Goal: Transaction & Acquisition: Obtain resource

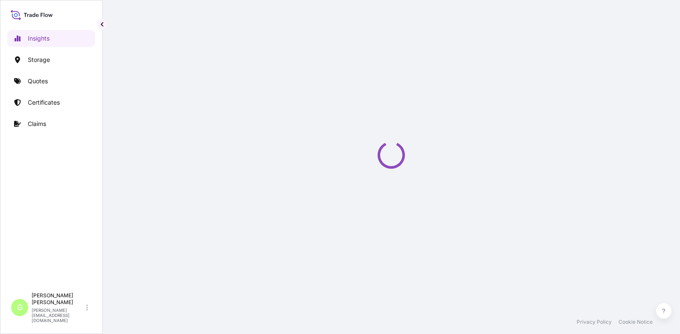
select select "2025"
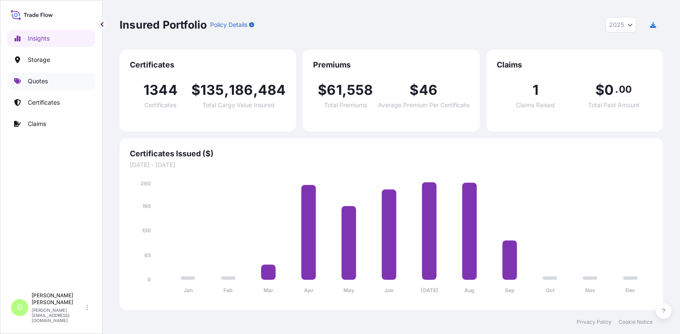
click at [41, 83] on p "Quotes" at bounding box center [38, 81] width 20 height 9
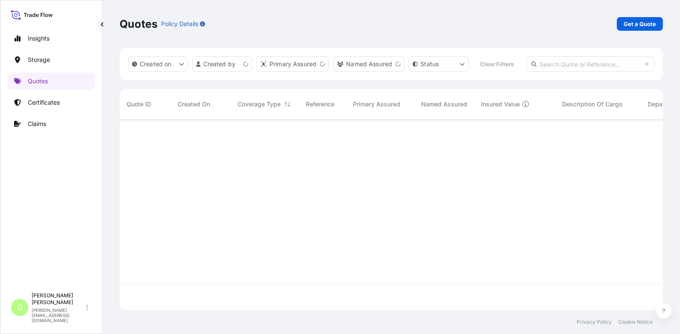
scroll to position [168, 537]
click at [638, 27] on p "Get a Quote" at bounding box center [640, 24] width 32 height 9
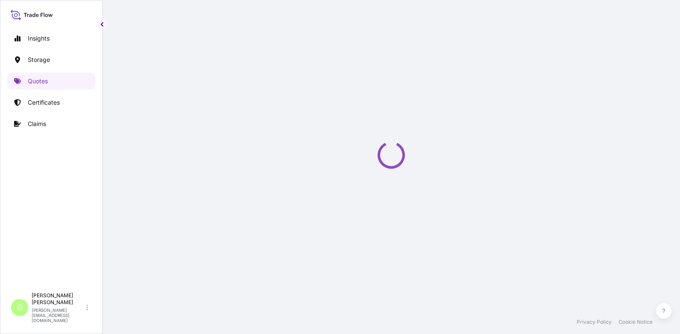
select select "Water"
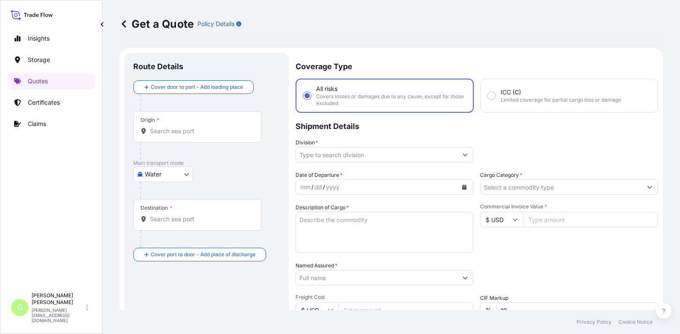
scroll to position [14, 0]
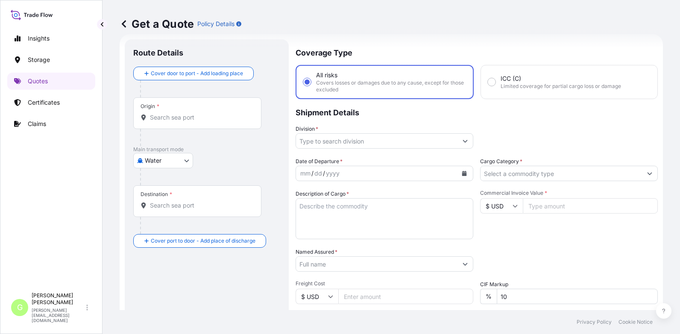
click at [332, 143] on input "Division *" at bounding box center [377, 140] width 162 height 15
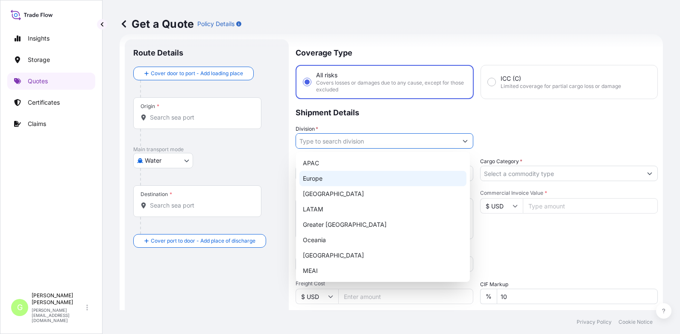
click at [315, 176] on div "Europe" at bounding box center [383, 178] width 167 height 15
type input "Europe"
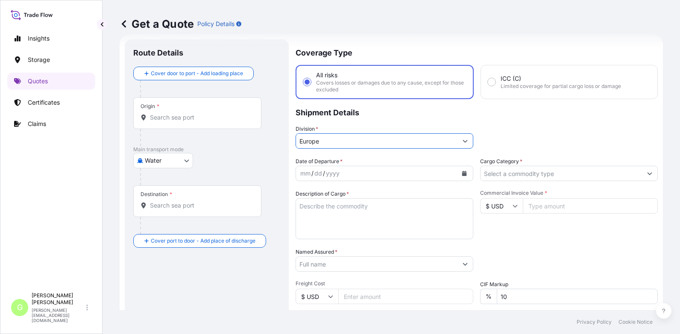
click at [498, 172] on input "Cargo Category *" at bounding box center [562, 173] width 162 height 15
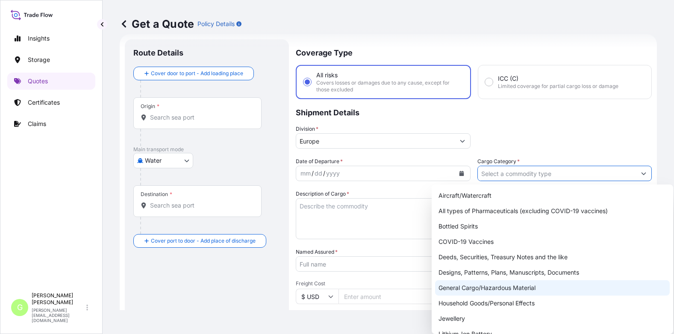
click at [455, 286] on div "General Cargo/Hazardous Material" at bounding box center [552, 287] width 235 height 15
type input "General Cargo/Hazardous Material"
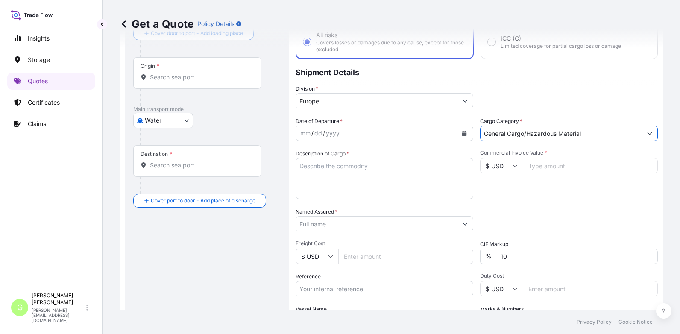
scroll to position [141, 0]
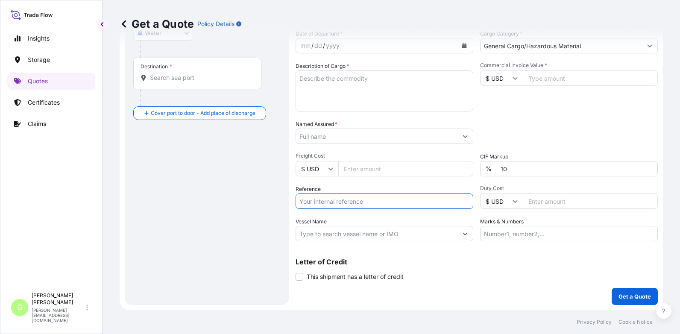
click at [320, 202] on input "Reference" at bounding box center [385, 201] width 178 height 15
paste input "25SIATH5799"
type input "25SIATH5799"
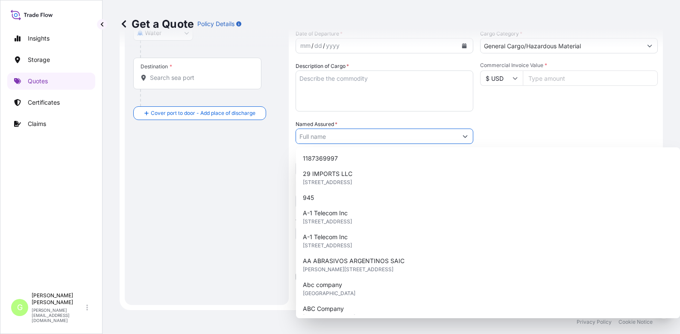
click at [330, 134] on input "Named Assured *" at bounding box center [377, 136] width 162 height 15
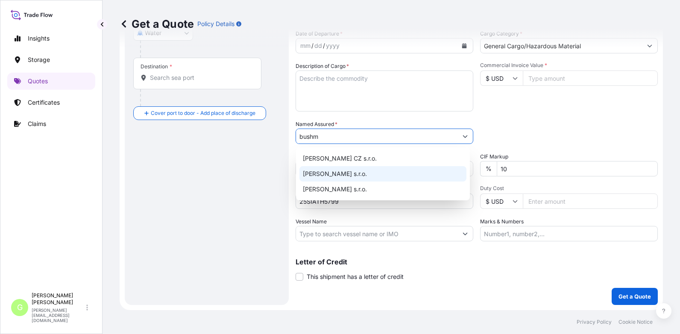
click at [330, 171] on span "[PERSON_NAME] s.r.o." at bounding box center [335, 174] width 64 height 9
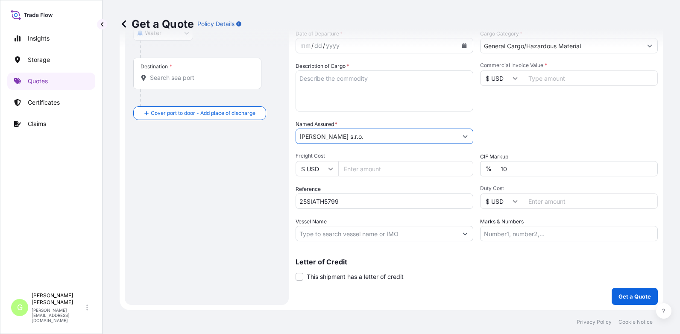
type input "[PERSON_NAME] s.r.o."
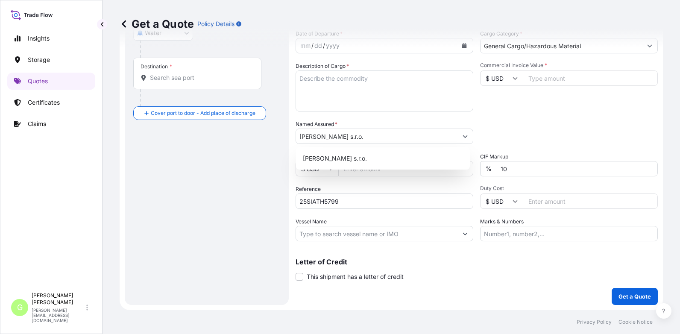
click at [535, 74] on input "Commercial Invoice Value *" at bounding box center [590, 78] width 135 height 15
paste input "14849.0000"
type input "14849.0000"
click at [360, 169] on input "Freight Cost" at bounding box center [405, 168] width 135 height 15
paste input "815"
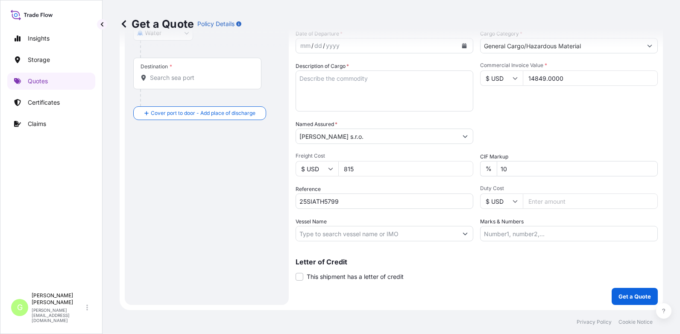
type input "815"
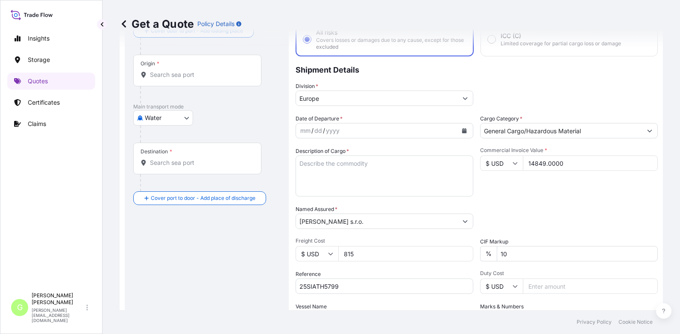
scroll to position [56, 0]
click at [462, 130] on icon "Calendar" at bounding box center [464, 131] width 5 height 5
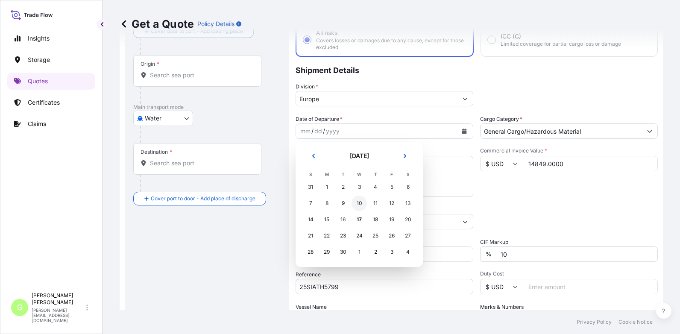
click at [358, 204] on div "10" at bounding box center [359, 203] width 15 height 15
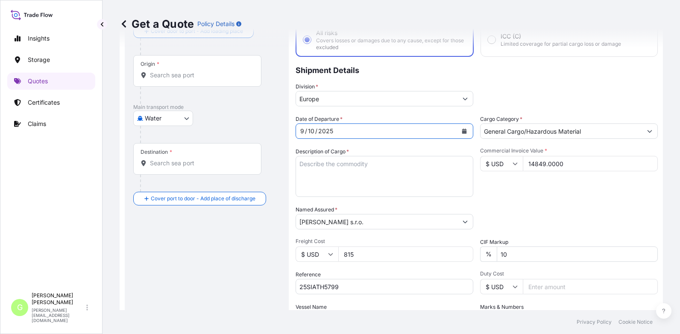
scroll to position [141, 0]
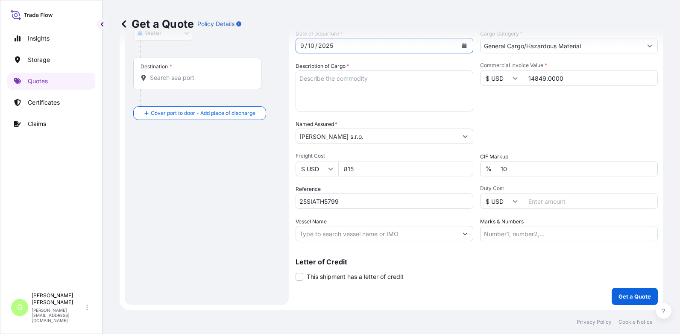
click at [318, 232] on input "Vessel Name" at bounding box center [377, 233] width 162 height 15
paste input "OCEAN NETWORK EXPRESS"
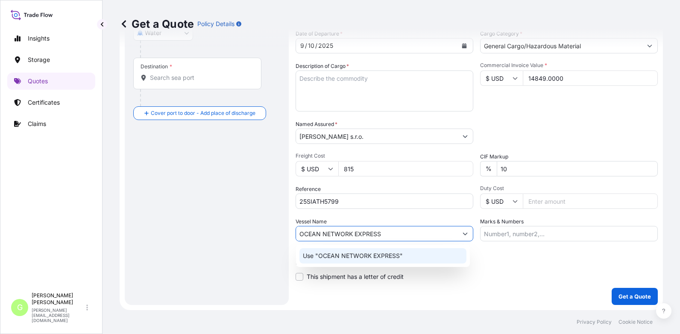
click at [350, 256] on p "Use "OCEAN NETWORK EXPRESS"" at bounding box center [353, 256] width 100 height 9
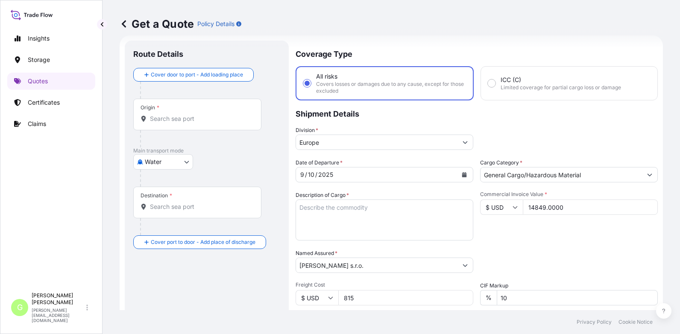
scroll to position [0, 0]
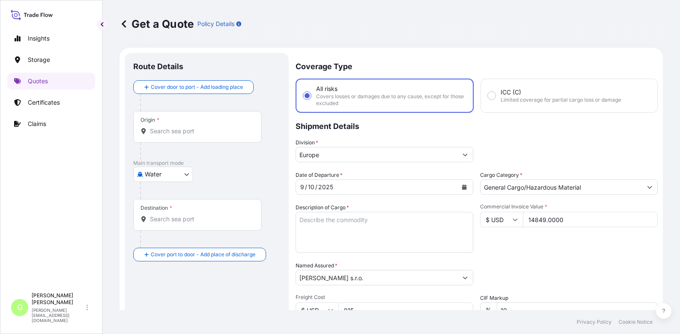
type input "OCEAN NETWORK EXPRESS"
click at [156, 132] on input "Origin *" at bounding box center [200, 131] width 101 height 9
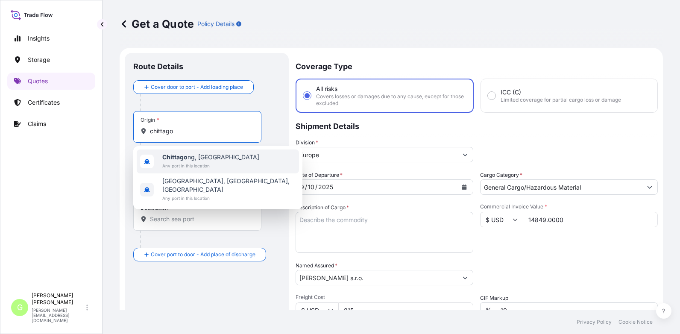
click at [177, 158] on b "Chittago" at bounding box center [174, 156] width 25 height 7
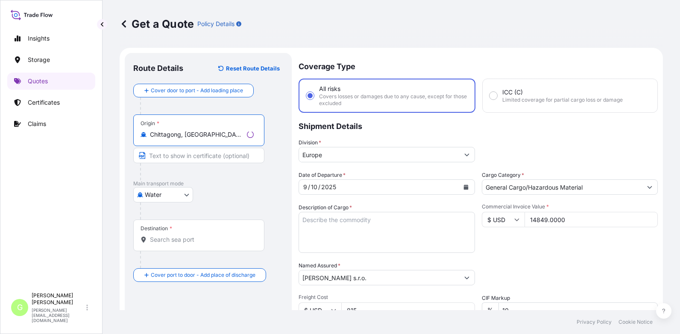
type input "Chittagong, [GEOGRAPHIC_DATA]"
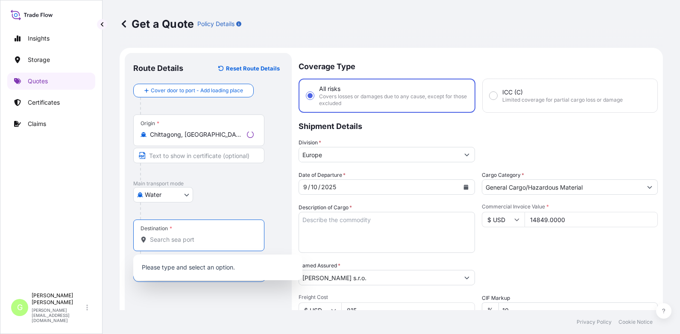
click at [178, 236] on input "Destination *" at bounding box center [202, 239] width 104 height 9
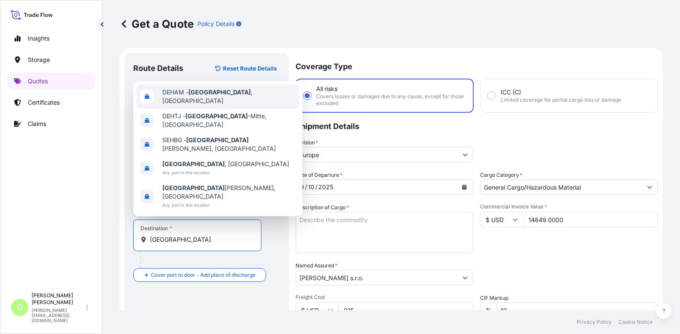
click at [179, 105] on span "DEHAM - [GEOGRAPHIC_DATA] , [GEOGRAPHIC_DATA]" at bounding box center [228, 96] width 133 height 17
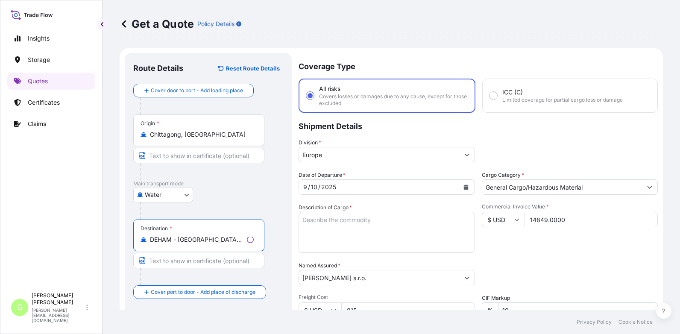
type input "DEHAM - [GEOGRAPHIC_DATA], [GEOGRAPHIC_DATA]"
click at [179, 262] on input "Text to appear on certificate" at bounding box center [198, 260] width 131 height 15
type input "[GEOGRAPHIC_DATA], [GEOGRAPHIC_DATA]"
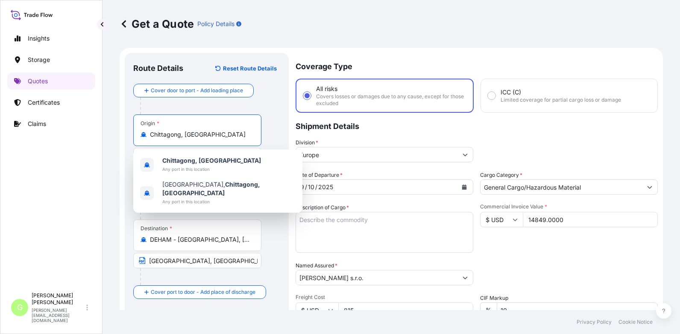
drag, startPoint x: 218, startPoint y: 136, endPoint x: 144, endPoint y: 130, distance: 74.6
click at [144, 130] on div "Origin * [GEOGRAPHIC_DATA], [GEOGRAPHIC_DATA]" at bounding box center [197, 131] width 128 height 32
click at [100, 169] on div "Insights Storage Quotes Certificates Claims G [PERSON_NAME] [PERSON_NAME][EMAIL…" at bounding box center [51, 167] width 103 height 334
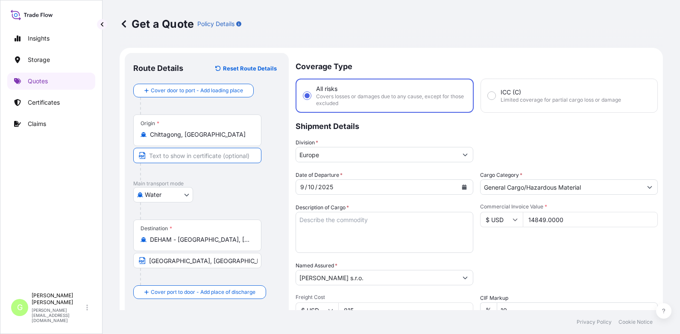
click at [168, 153] on input "Text to appear on certificate" at bounding box center [197, 155] width 128 height 15
paste input "Chittagong, [GEOGRAPHIC_DATA]"
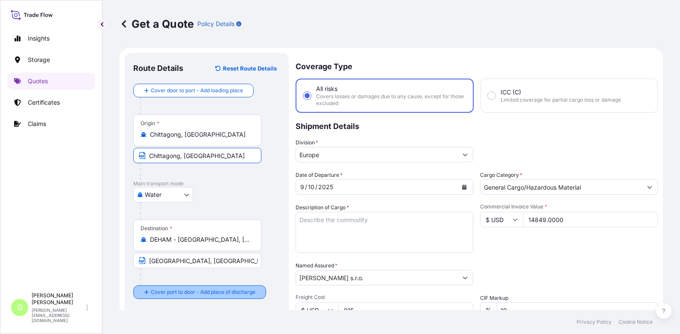
type input "Chittagong, [GEOGRAPHIC_DATA]"
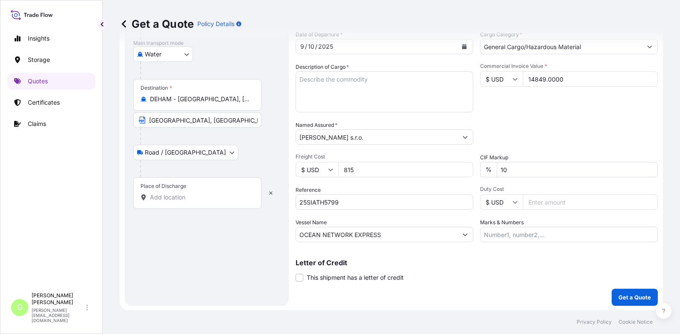
scroll to position [141, 0]
click at [176, 197] on input "Place of Discharge" at bounding box center [200, 196] width 101 height 9
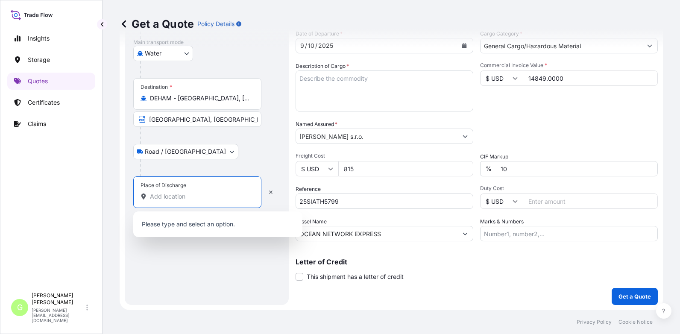
paste input "Čerčany - [GEOGRAPHIC_DATA]"
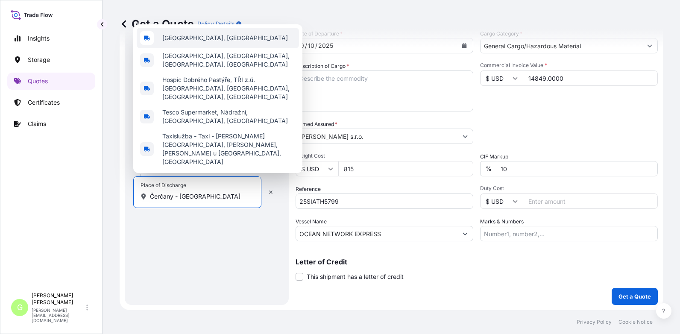
click at [186, 42] on span "[GEOGRAPHIC_DATA], [GEOGRAPHIC_DATA]" at bounding box center [225, 38] width 126 height 9
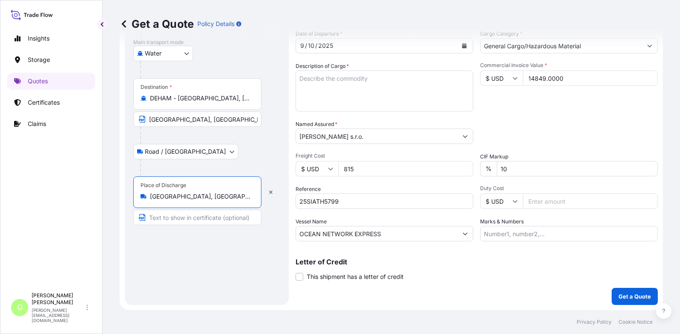
type input "[GEOGRAPHIC_DATA], [GEOGRAPHIC_DATA]"
click at [230, 217] on input "Text to appear on certificate" at bounding box center [197, 217] width 128 height 15
paste input "Čerčany - [GEOGRAPHIC_DATA]"
type input "Čerčany - [GEOGRAPHIC_DATA], [GEOGRAPHIC_DATA]"
click at [309, 82] on textarea "Description of Cargo *" at bounding box center [385, 91] width 178 height 41
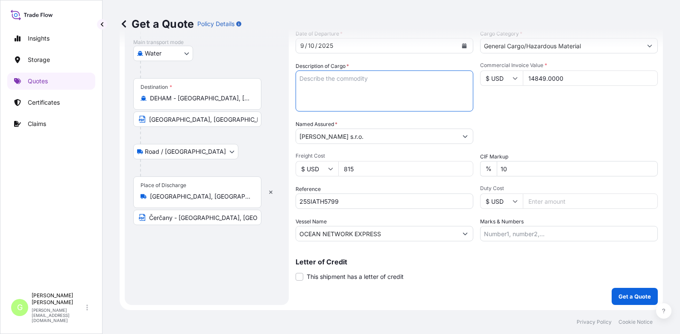
paste textarea "MAN'S SWEAT-SHIRT"
type textarea "MAN'S SWEAT-SHIRT"
click at [629, 295] on p "Get a Quote" at bounding box center [635, 296] width 32 height 9
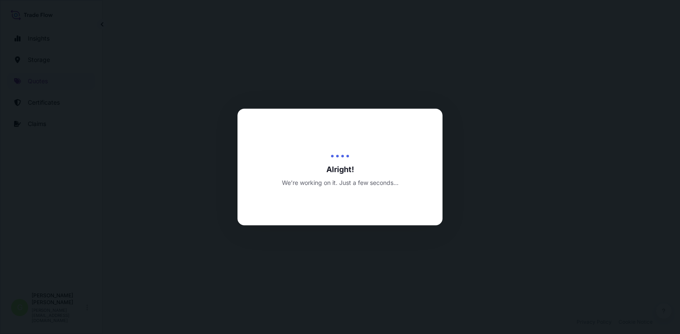
select select "Water"
select select "Road / [GEOGRAPHIC_DATA]"
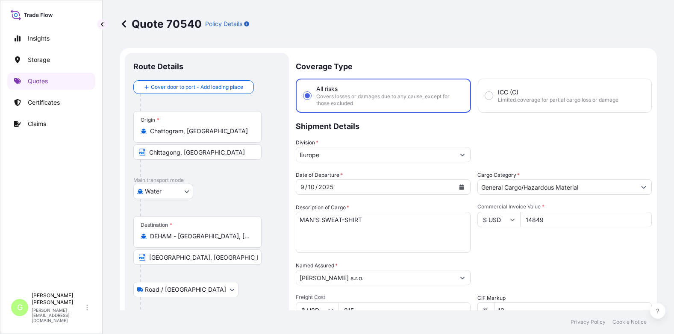
click at [642, 187] on button "Show suggestions" at bounding box center [643, 186] width 15 height 15
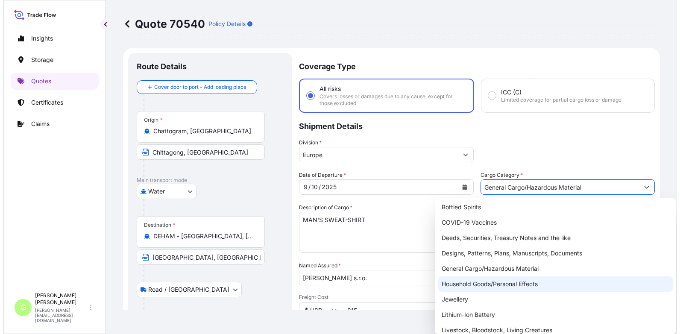
scroll to position [152, 0]
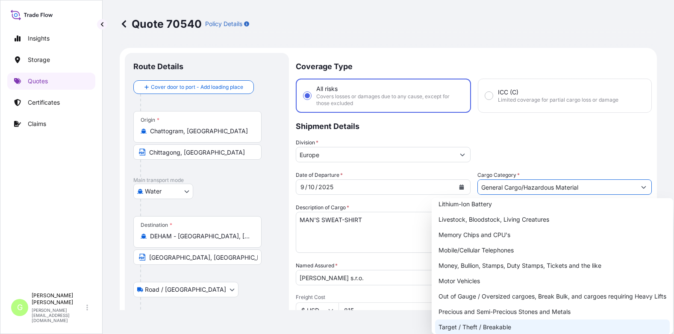
click at [469, 326] on div "Target / Theft / Breakable" at bounding box center [552, 327] width 235 height 15
type input "Target / Theft / Breakable"
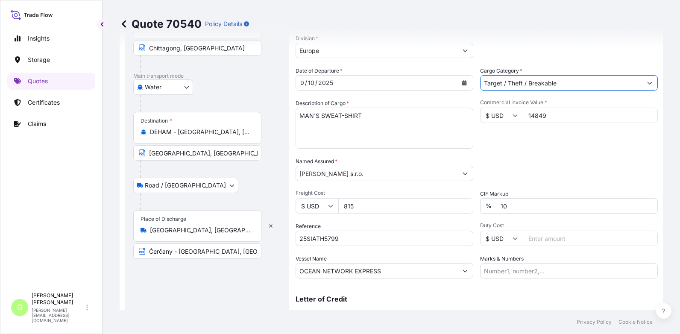
scroll to position [128, 0]
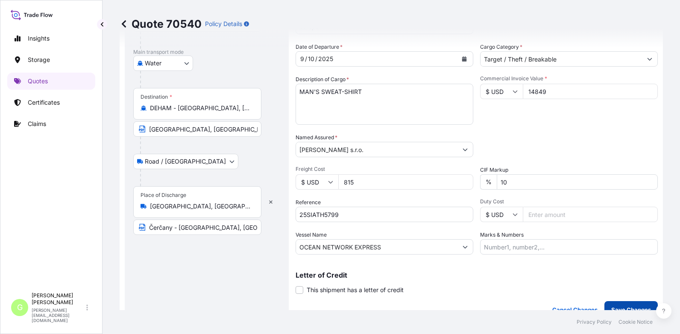
click at [615, 306] on p "Save Changes" at bounding box center [631, 310] width 40 height 9
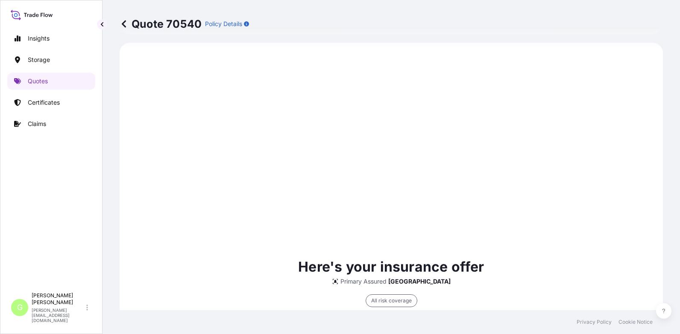
select select "Water"
select select "Road / [GEOGRAPHIC_DATA]"
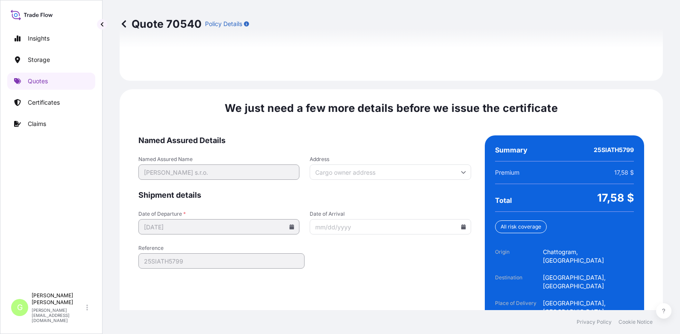
scroll to position [1308, 0]
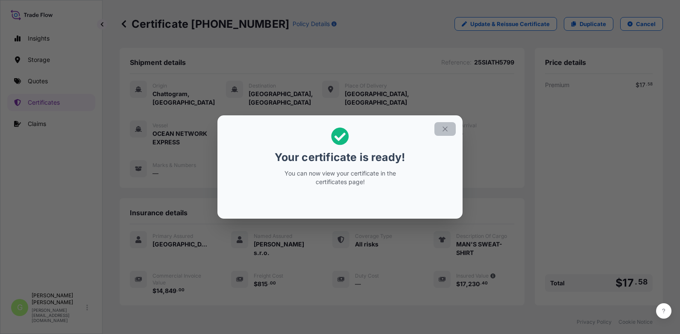
click at [447, 129] on icon "button" at bounding box center [445, 129] width 8 height 8
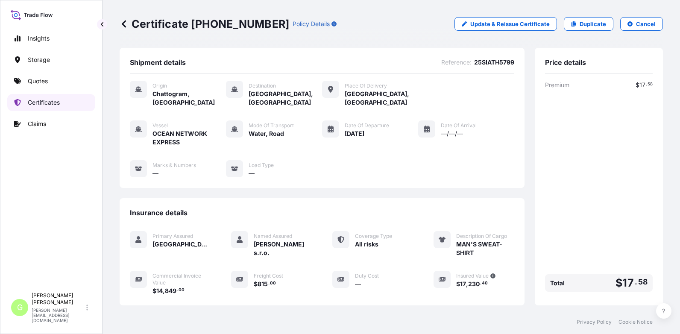
click at [39, 103] on p "Certificates" at bounding box center [44, 102] width 32 height 9
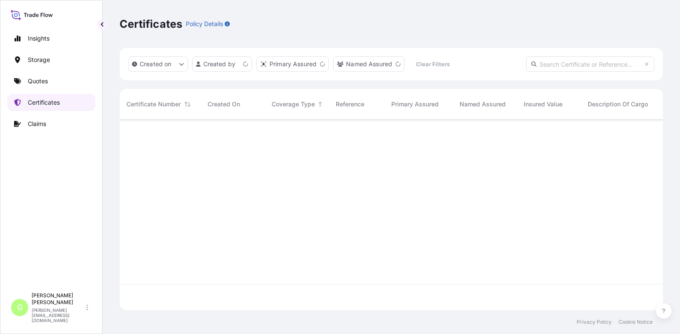
scroll to position [189, 537]
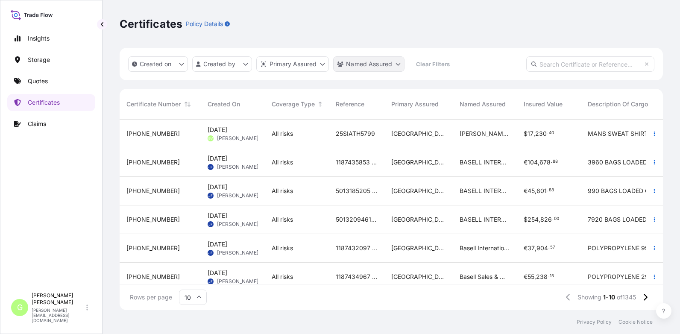
click at [358, 63] on html "Insights Storage Quotes Certificates Claims G [PERSON_NAME] [PERSON_NAME][EMAIL…" at bounding box center [340, 167] width 680 height 334
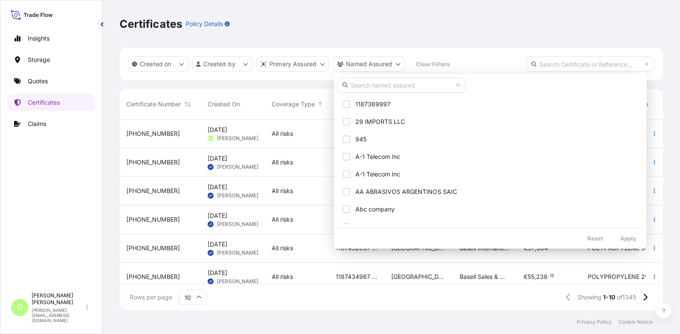
click at [361, 82] on input "text" at bounding box center [402, 84] width 128 height 15
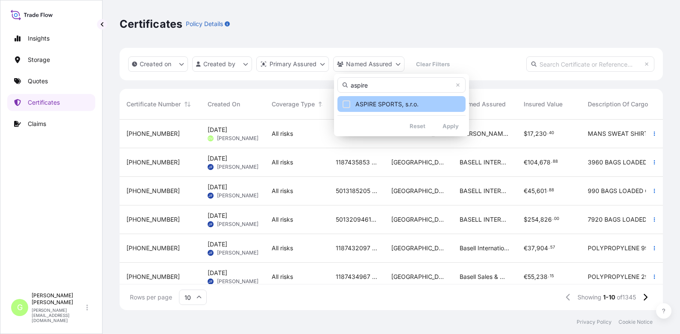
type input "aspire"
click at [378, 104] on span "ASPIRE SPORTS, s.r.o." at bounding box center [387, 104] width 63 height 9
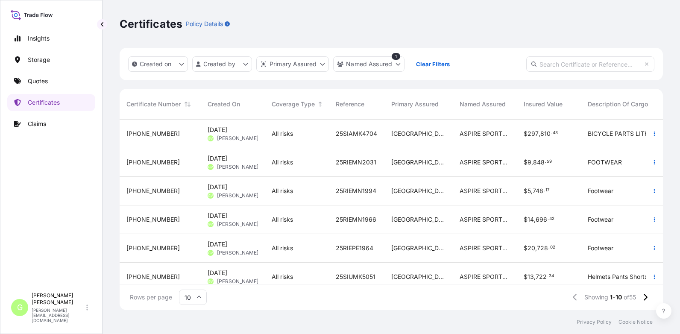
click at [157, 163] on span "[PHONE_NUMBER]" at bounding box center [152, 162] width 53 height 9
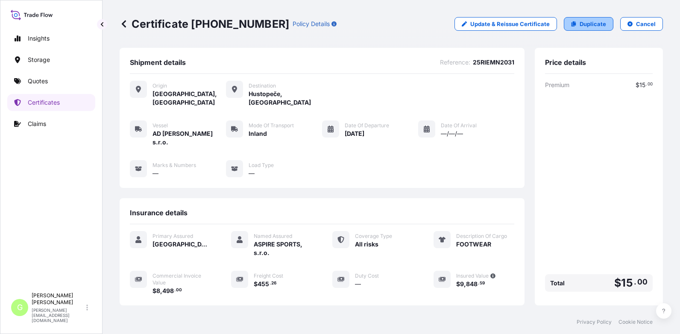
click at [580, 23] on p "Duplicate" at bounding box center [593, 24] width 26 height 9
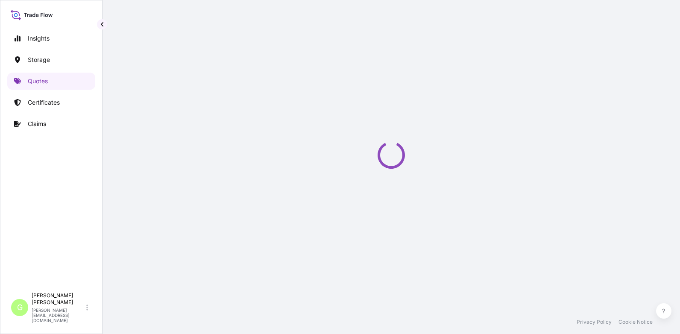
select select "Inland"
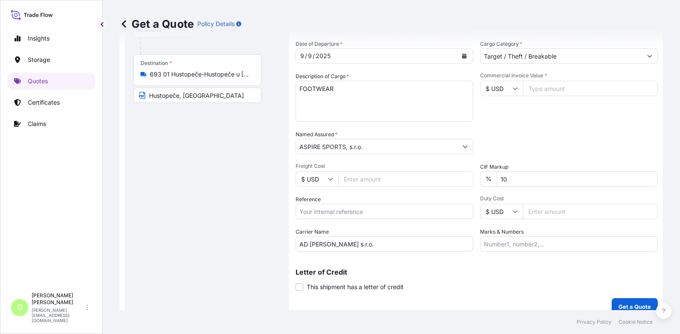
scroll to position [141, 0]
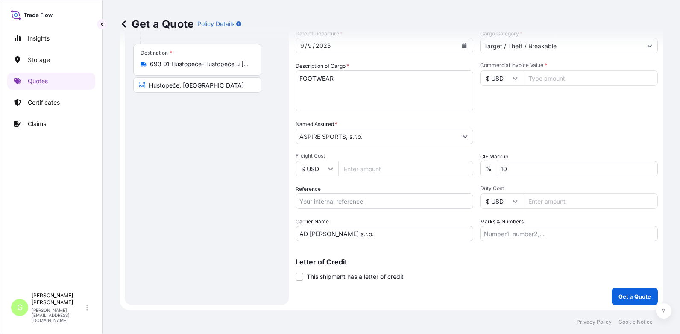
click at [333, 205] on input "Reference" at bounding box center [385, 201] width 178 height 15
paste input "25RIEMN2122"
type input "25RIEMN2122"
click at [569, 76] on input "Commercial Invoice Value *" at bounding box center [590, 78] width 135 height 15
paste input "4872"
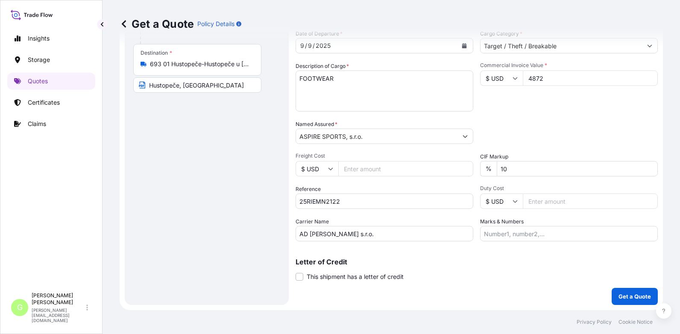
type input "4872"
click at [354, 168] on input "Freight Cost" at bounding box center [405, 168] width 135 height 15
paste input "311.5"
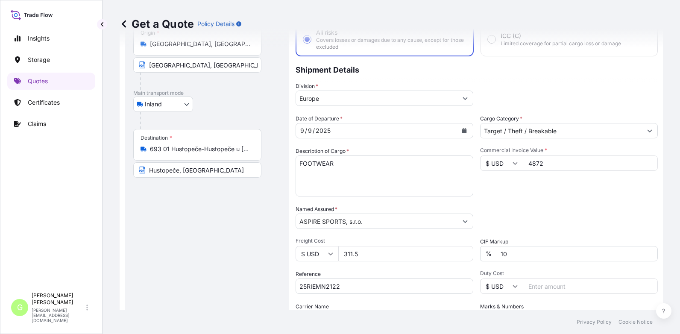
scroll to position [56, 0]
type input "311.5"
click at [462, 131] on icon "Calendar" at bounding box center [464, 131] width 5 height 5
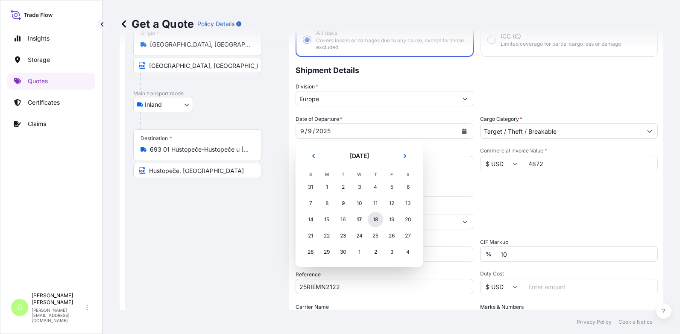
click at [377, 216] on div "18" at bounding box center [375, 219] width 15 height 15
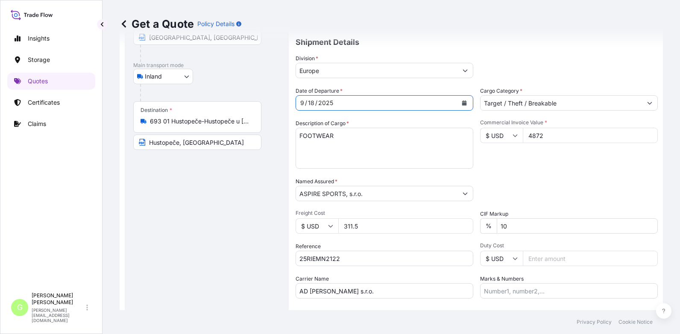
scroll to position [0, 0]
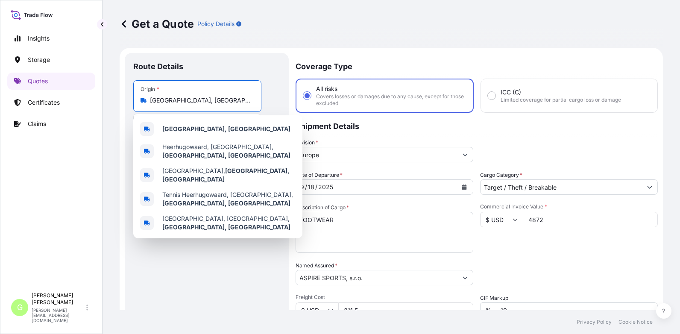
drag, startPoint x: 174, startPoint y: 99, endPoint x: 139, endPoint y: 99, distance: 35.0
click at [138, 99] on div "Origin * [GEOGRAPHIC_DATA], [GEOGRAPHIC_DATA]" at bounding box center [197, 96] width 128 height 32
paste input "[GEOGRAPHIC_DATA]"
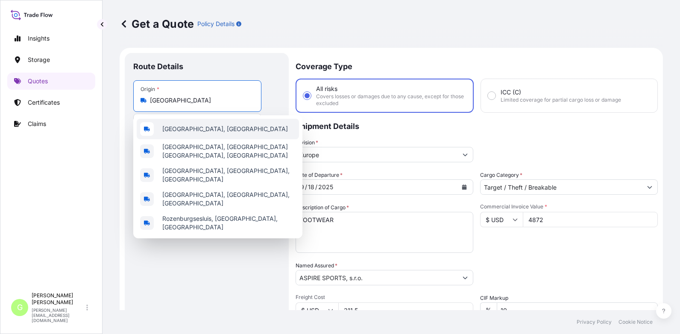
click at [189, 127] on span "[GEOGRAPHIC_DATA], [GEOGRAPHIC_DATA]" at bounding box center [225, 129] width 126 height 9
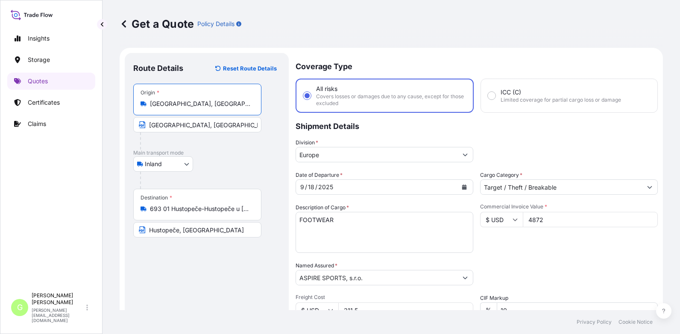
drag, startPoint x: 221, startPoint y: 103, endPoint x: 150, endPoint y: 102, distance: 70.9
click at [144, 103] on div "[GEOGRAPHIC_DATA], [GEOGRAPHIC_DATA]" at bounding box center [198, 104] width 114 height 9
type input "[GEOGRAPHIC_DATA], [GEOGRAPHIC_DATA]"
drag, startPoint x: 246, startPoint y: 126, endPoint x: 151, endPoint y: 125, distance: 94.9
click at [151, 125] on input "[GEOGRAPHIC_DATA], [GEOGRAPHIC_DATA]" at bounding box center [197, 124] width 128 height 15
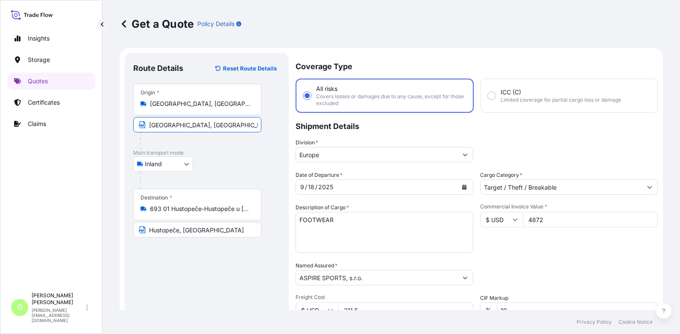
paste input "[GEOGRAPHIC_DATA]"
type input "[GEOGRAPHIC_DATA], [GEOGRAPHIC_DATA]"
click at [172, 294] on div "Route Details Reset Route Details Place of loading Road / [GEOGRAPHIC_DATA] / I…" at bounding box center [206, 250] width 147 height 376
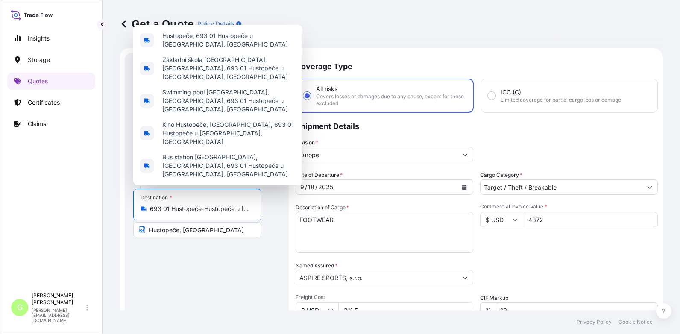
scroll to position [0, 30]
drag, startPoint x: 150, startPoint y: 209, endPoint x: 276, endPoint y: 209, distance: 125.6
click at [276, 209] on div "Destination * 693 01 Hustopeče-Hustopeče u [GEOGRAPHIC_DATA], [GEOGRAPHIC_DATA]…" at bounding box center [206, 213] width 147 height 49
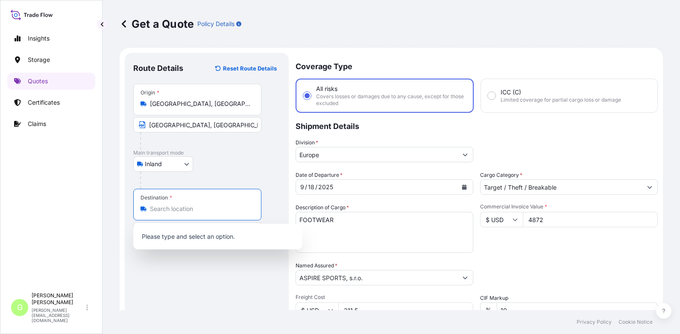
click at [176, 209] on input "Destination *" at bounding box center [200, 209] width 101 height 9
paste input "Kuřim"
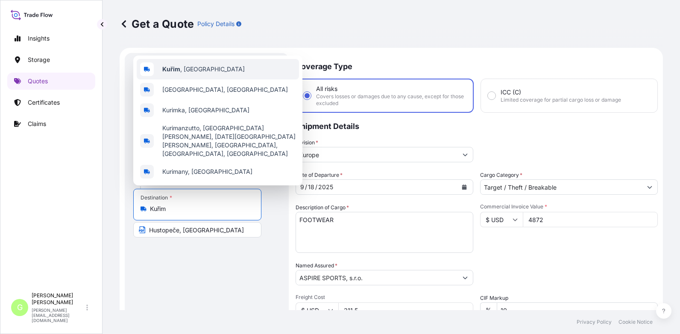
click at [182, 73] on span "Kuřim , [GEOGRAPHIC_DATA]" at bounding box center [203, 69] width 82 height 9
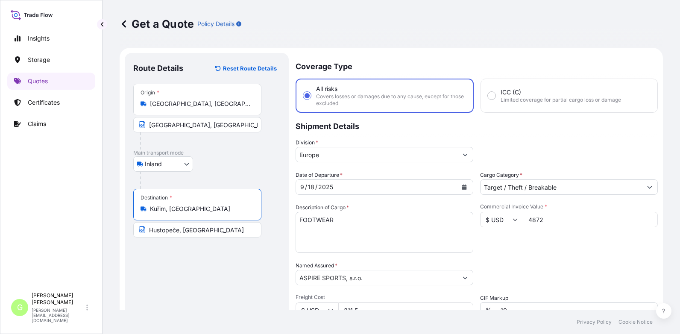
type input "Kuřim, [GEOGRAPHIC_DATA]"
drag, startPoint x: 179, startPoint y: 230, endPoint x: 147, endPoint y: 230, distance: 31.2
click at [147, 230] on input "Hustopeče, [GEOGRAPHIC_DATA]" at bounding box center [197, 229] width 128 height 15
paste input "Kuřim"
type input "Kuřim, [GEOGRAPHIC_DATA]"
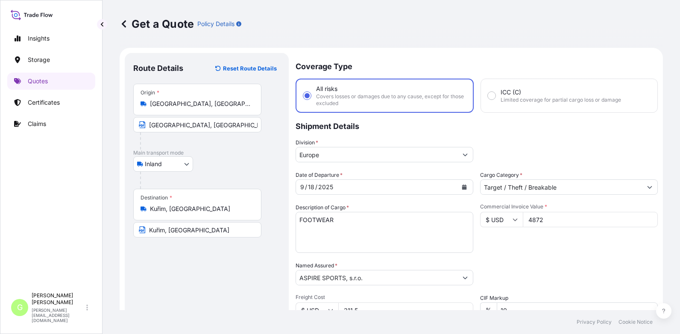
click at [184, 268] on div "Route Details Reset Route Details Place of loading Road / [GEOGRAPHIC_DATA] / I…" at bounding box center [206, 250] width 147 height 376
click at [66, 231] on div "Insights Storage Quotes Certificates Claims" at bounding box center [51, 155] width 88 height 266
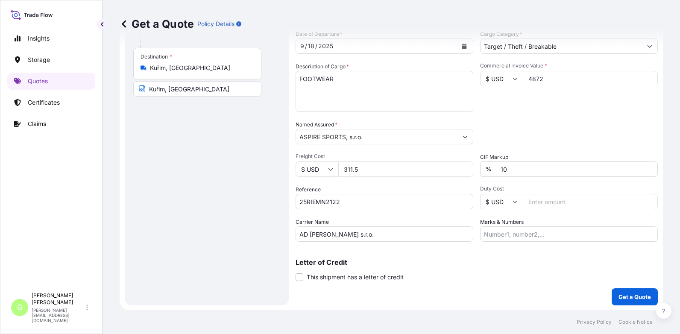
scroll to position [141, 0]
click at [620, 295] on p "Get a Quote" at bounding box center [635, 296] width 32 height 9
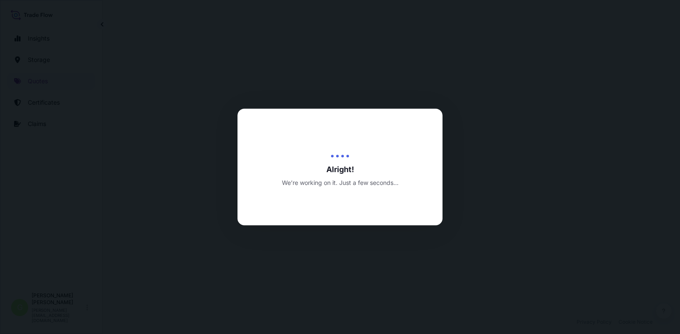
select select "Inland"
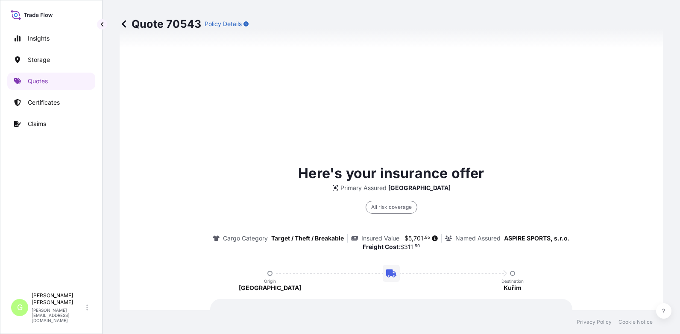
scroll to position [546, 0]
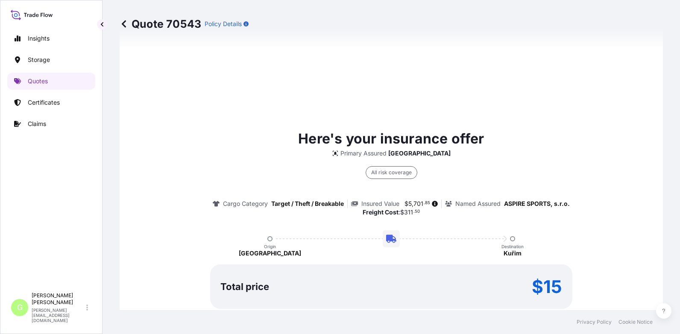
click at [176, 323] on footer "Privacy Policy Cookie Notice" at bounding box center [392, 322] width 578 height 24
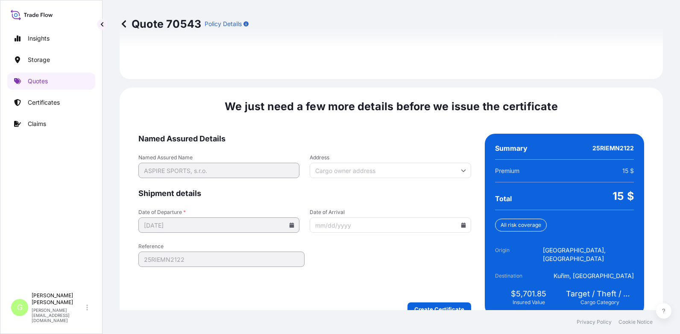
scroll to position [1273, 0]
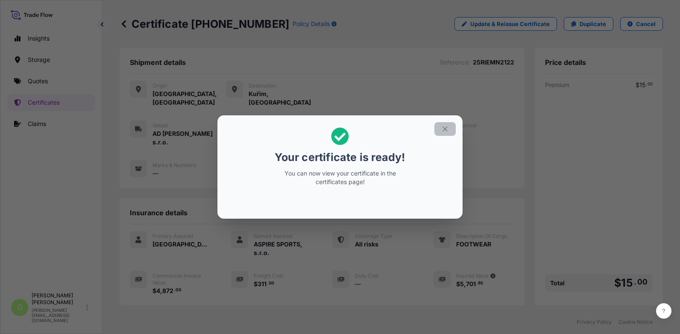
click at [444, 130] on icon "button" at bounding box center [445, 128] width 5 height 5
